Goal: Task Accomplishment & Management: Complete application form

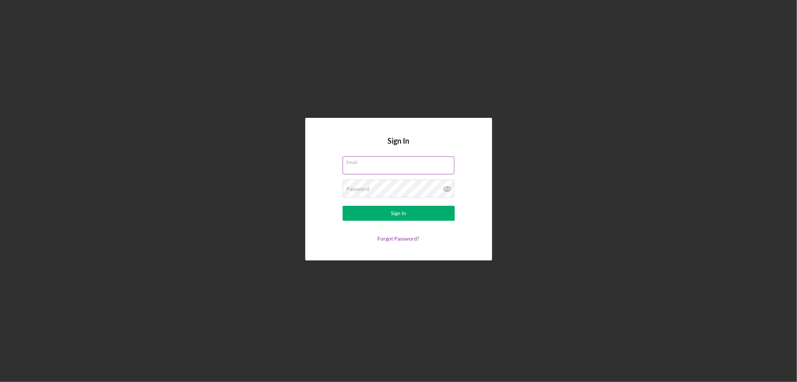
click at [414, 162] on div "Email" at bounding box center [399, 165] width 112 height 19
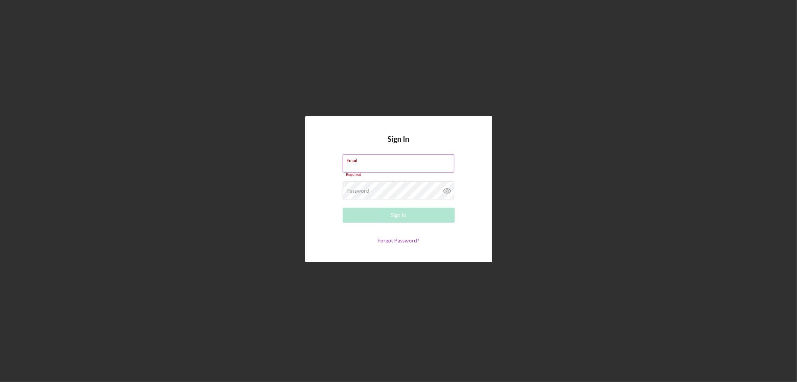
click at [414, 162] on div "Email Required" at bounding box center [399, 165] width 112 height 22
type input "[PERSON_NAME][EMAIL_ADDRESS][PERSON_NAME][DOMAIN_NAME]"
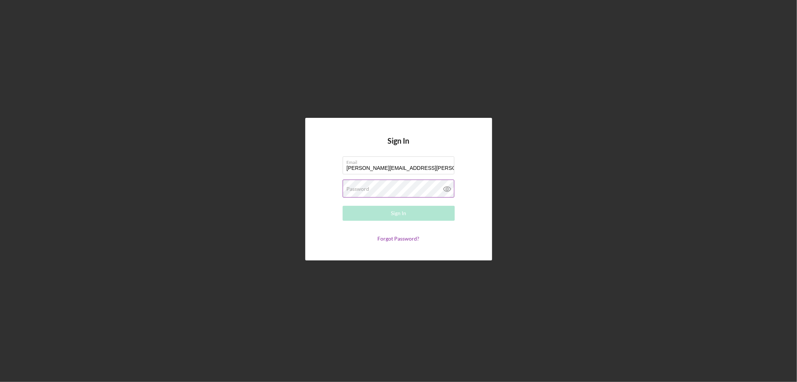
click at [393, 188] on div "Password Required" at bounding box center [399, 188] width 112 height 19
click at [343, 206] on button "Sign In" at bounding box center [399, 213] width 112 height 15
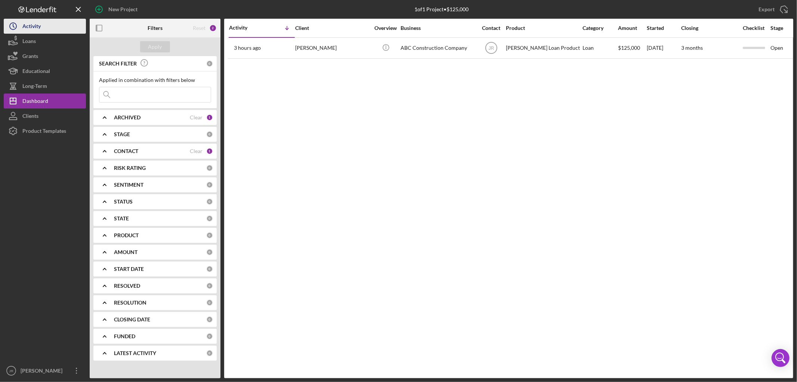
click at [28, 27] on div "Activity" at bounding box center [31, 27] width 18 height 17
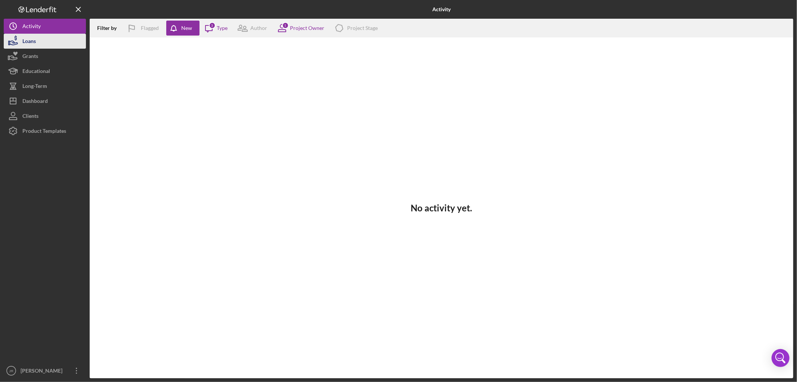
click at [33, 40] on div "Loans" at bounding box center [28, 42] width 13 height 17
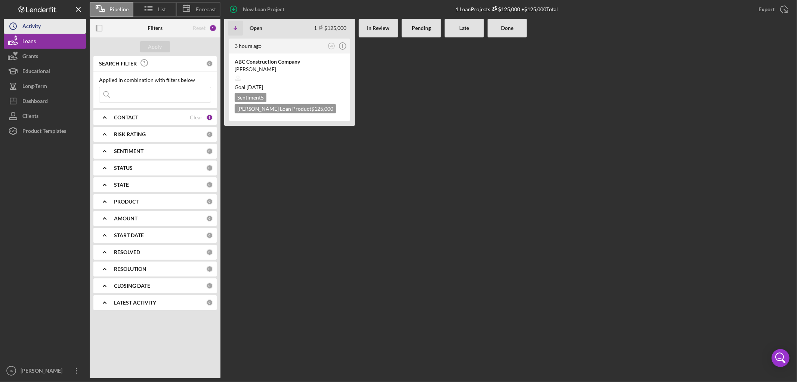
click at [51, 27] on button "Icon/History Activity" at bounding box center [45, 26] width 82 height 15
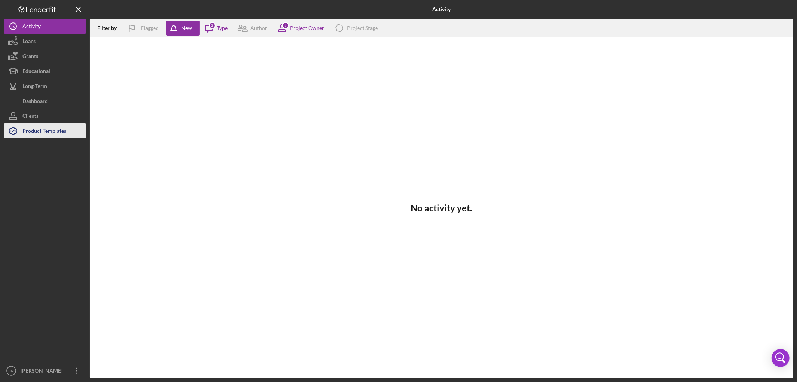
click at [47, 126] on div "Product Templates" at bounding box center [44, 131] width 44 height 17
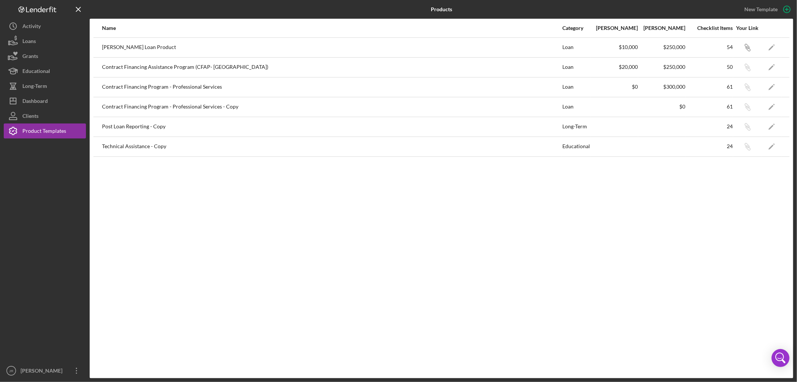
click at [147, 68] on div "Contract Financing Assistance Program (CFAP- [GEOGRAPHIC_DATA])" at bounding box center [332, 67] width 460 height 19
click at [769, 85] on icon "Icon/Edit" at bounding box center [772, 86] width 17 height 17
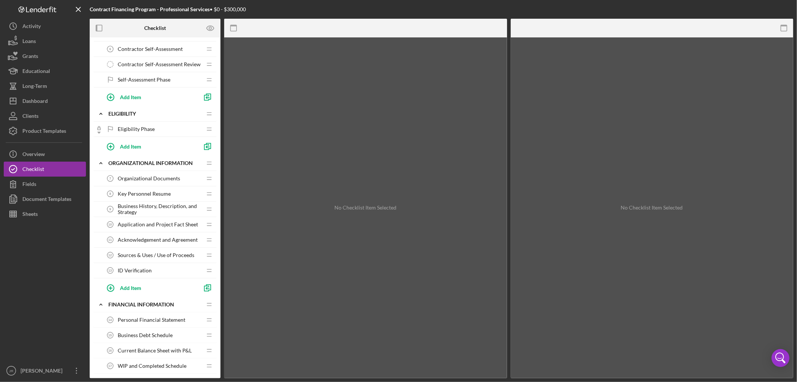
scroll to position [83, 0]
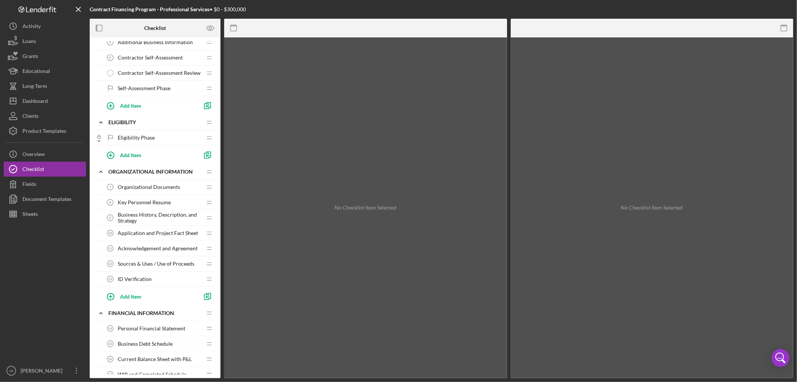
click at [133, 235] on span "Application and Project Fact Sheet" at bounding box center [158, 233] width 80 height 6
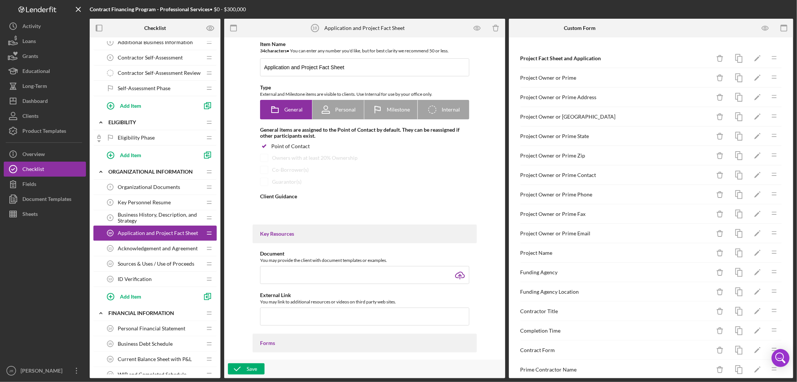
type textarea "<div>This form will help us gather specific details about your project you are …"
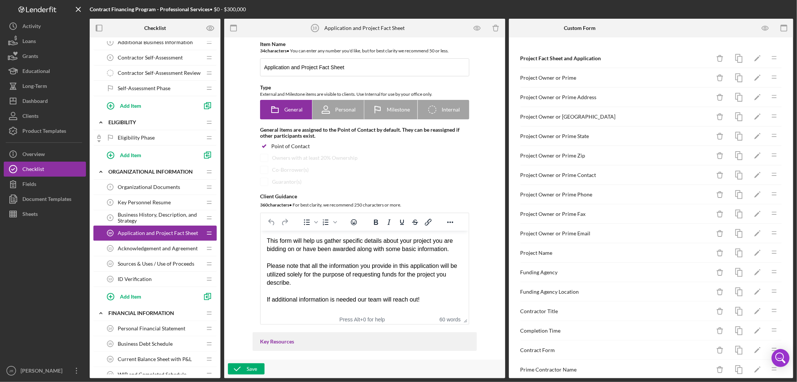
click at [132, 249] on span "Acknowledgement and Agreement" at bounding box center [158, 248] width 80 height 6
